Goal: Information Seeking & Learning: Check status

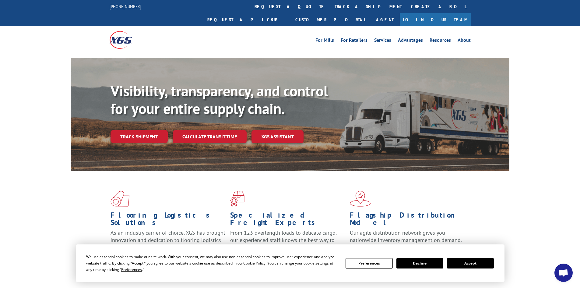
click at [469, 264] on button "Accept" at bounding box center [470, 263] width 47 height 10
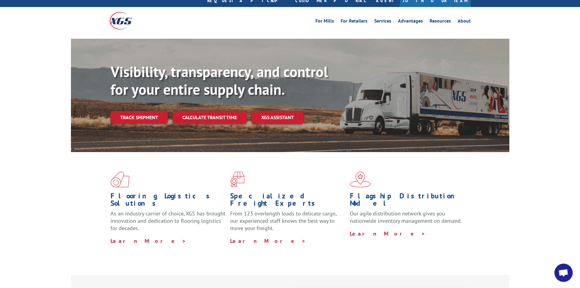
scroll to position [61, 0]
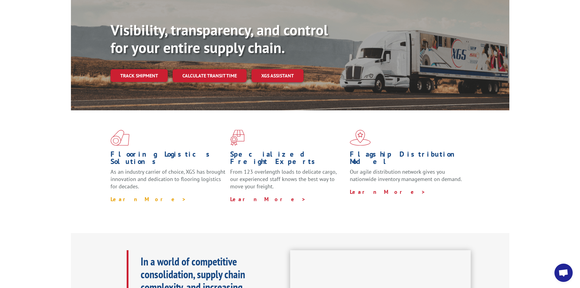
click at [130, 196] on link "Learn More >" at bounding box center [149, 199] width 76 height 7
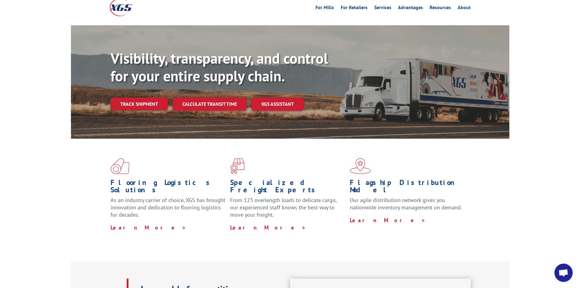
scroll to position [0, 0]
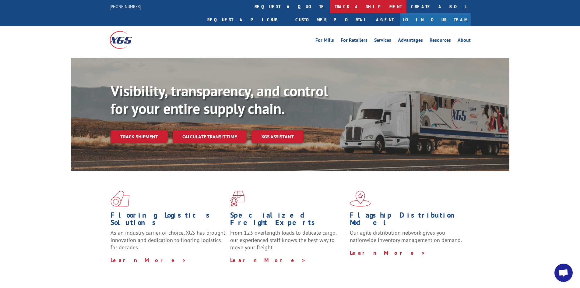
click at [330, 6] on link "track a shipment" at bounding box center [368, 6] width 76 height 13
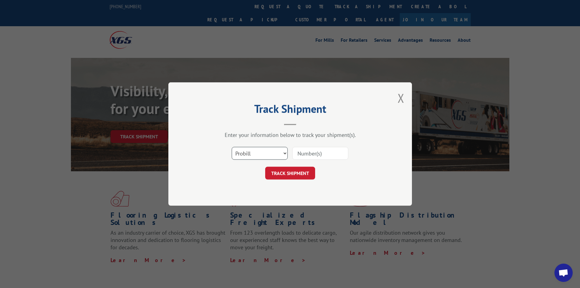
click at [256, 157] on select "Select category... Probill BOL PO" at bounding box center [260, 153] width 56 height 13
select select "bol"
click at [232, 147] on select "Select category... Probill BOL PO" at bounding box center [260, 153] width 56 height 13
click at [316, 154] on input at bounding box center [320, 153] width 56 height 13
paste input "80344903"
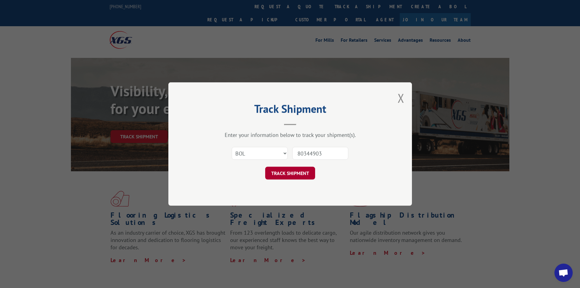
type input "80344903"
click at [278, 176] on button "TRACK SHIPMENT" at bounding box center [290, 173] width 50 height 13
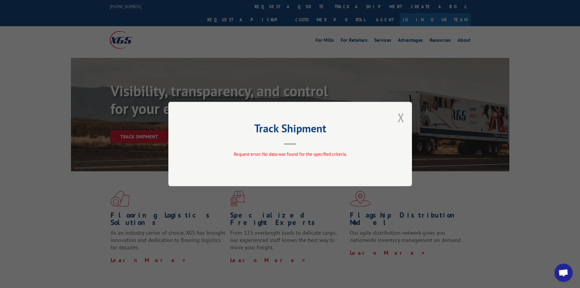
click at [401, 119] on button "Close modal" at bounding box center [401, 117] width 7 height 16
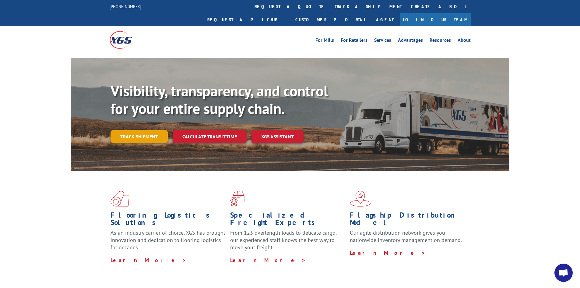
click at [136, 130] on link "Track shipment" at bounding box center [139, 136] width 57 height 13
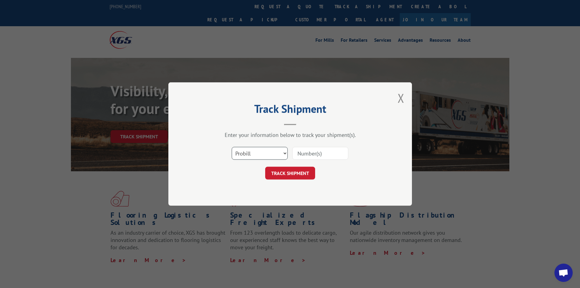
click at [266, 155] on select "Select category... Probill BOL PO" at bounding box center [260, 153] width 56 height 13
select select "bol"
click at [232, 147] on select "Select category... Probill BOL PO" at bounding box center [260, 153] width 56 height 13
click at [293, 154] on input at bounding box center [320, 153] width 56 height 13
paste input "80344903"
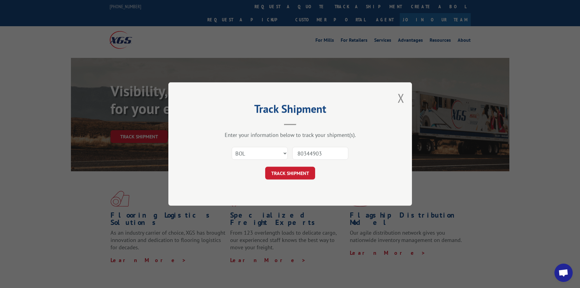
click at [297, 154] on input "80344903" at bounding box center [320, 153] width 56 height 13
type input "/80344903"
click at [292, 169] on button "TRACK SHIPMENT" at bounding box center [290, 173] width 50 height 13
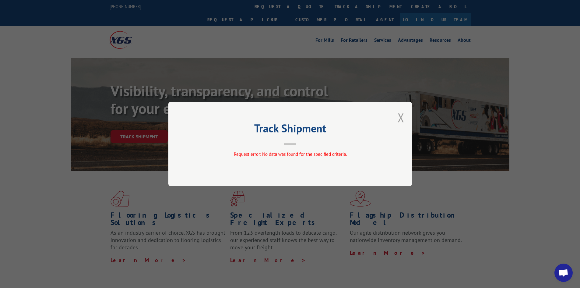
click at [403, 115] on button "Close modal" at bounding box center [401, 117] width 7 height 16
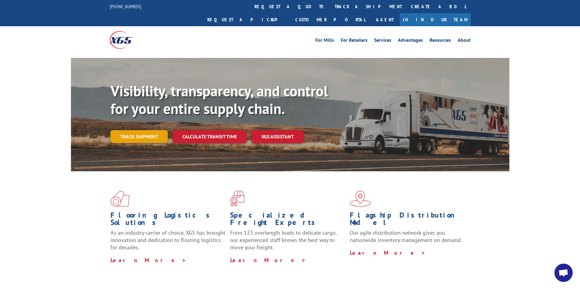
click at [136, 130] on link "Track shipment" at bounding box center [139, 136] width 57 height 13
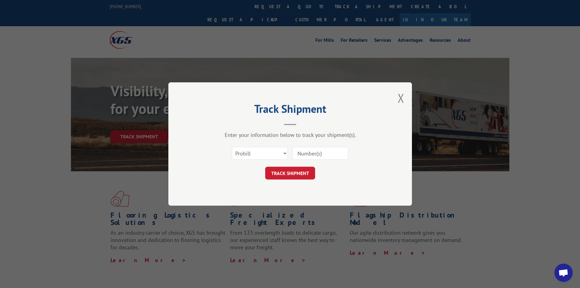
click at [308, 153] on input at bounding box center [320, 153] width 56 height 13
paste input "247477293"
type input "247477293"
click at [294, 170] on button "TRACK SHIPMENT" at bounding box center [290, 173] width 50 height 13
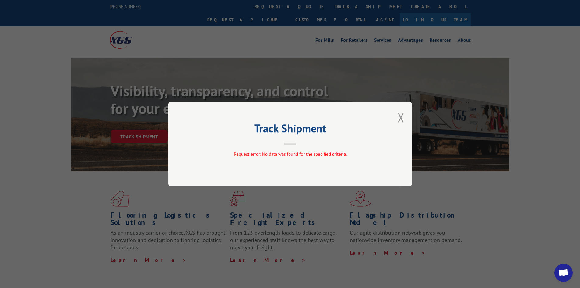
click at [310, 241] on div "Track Shipment Request error: No data was found for the specified criteria." at bounding box center [290, 144] width 580 height 288
click at [401, 118] on button "Close modal" at bounding box center [401, 117] width 7 height 16
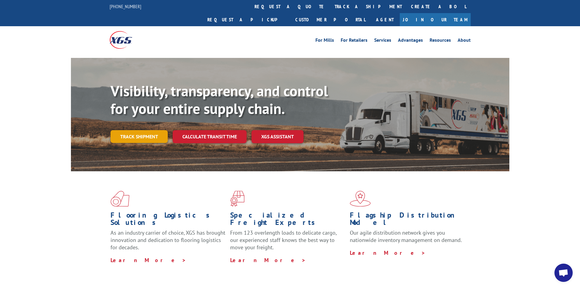
click at [156, 130] on link "Track shipment" at bounding box center [139, 136] width 57 height 13
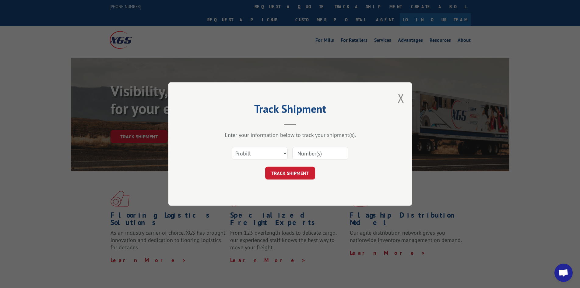
click at [332, 151] on input at bounding box center [320, 153] width 56 height 13
paste input "247477293"
type input "247477293"
click button "TRACK SHIPMENT" at bounding box center [290, 173] width 50 height 13
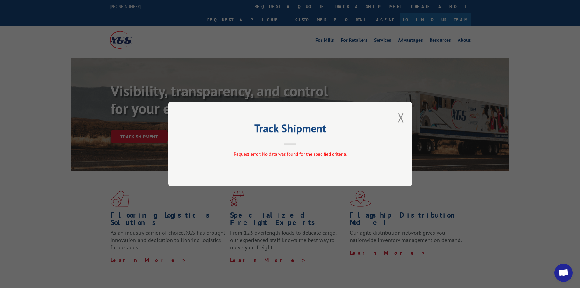
drag, startPoint x: 399, startPoint y: 117, endPoint x: 392, endPoint y: 114, distance: 7.8
click at [399, 116] on button "Close modal" at bounding box center [401, 117] width 7 height 16
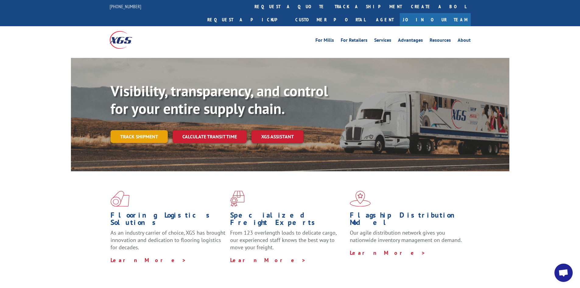
click at [134, 130] on link "Track shipment" at bounding box center [139, 136] width 57 height 13
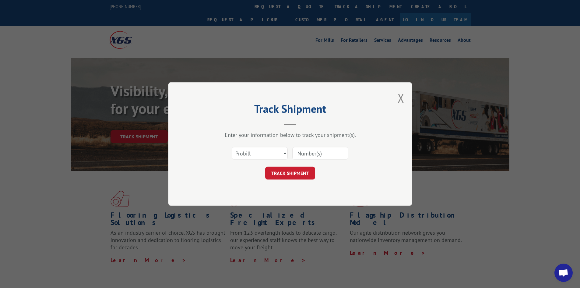
click at [307, 150] on input at bounding box center [320, 153] width 56 height 13
paste input "80344903"
type input "80344903"
click at [303, 173] on button "TRACK SHIPMENT" at bounding box center [290, 173] width 50 height 13
